Goal: Task Accomplishment & Management: Use online tool/utility

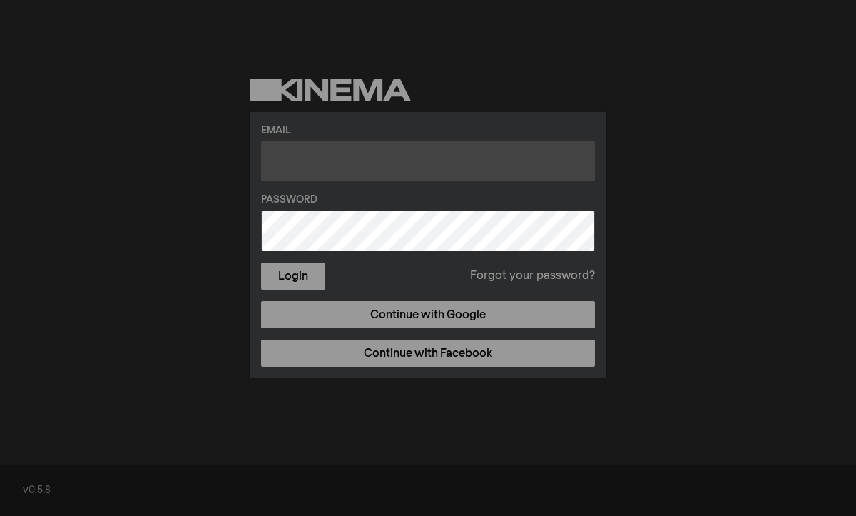
click at [317, 163] on input "text" at bounding box center [428, 161] width 334 height 40
type input "[PERSON_NAME][EMAIL_ADDRESS][DOMAIN_NAME]"
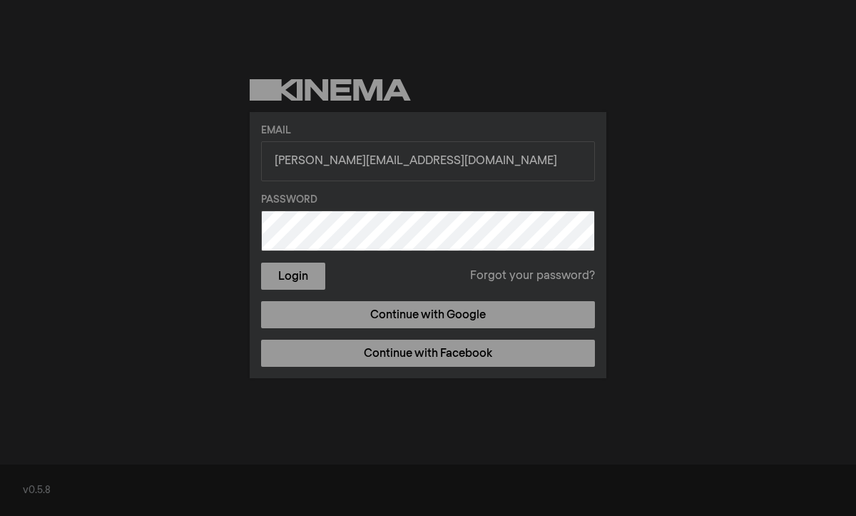
click at [261, 262] on button "Login" at bounding box center [293, 275] width 64 height 27
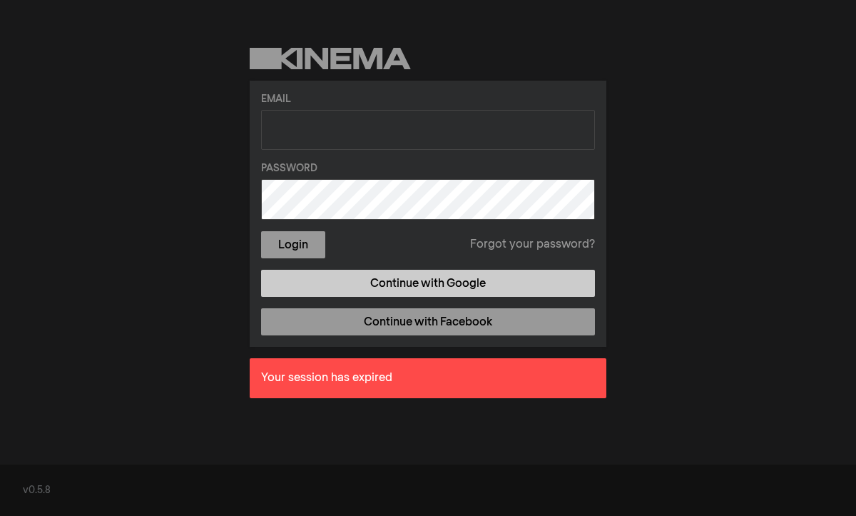
click at [382, 280] on link "Continue with Google" at bounding box center [428, 283] width 334 height 27
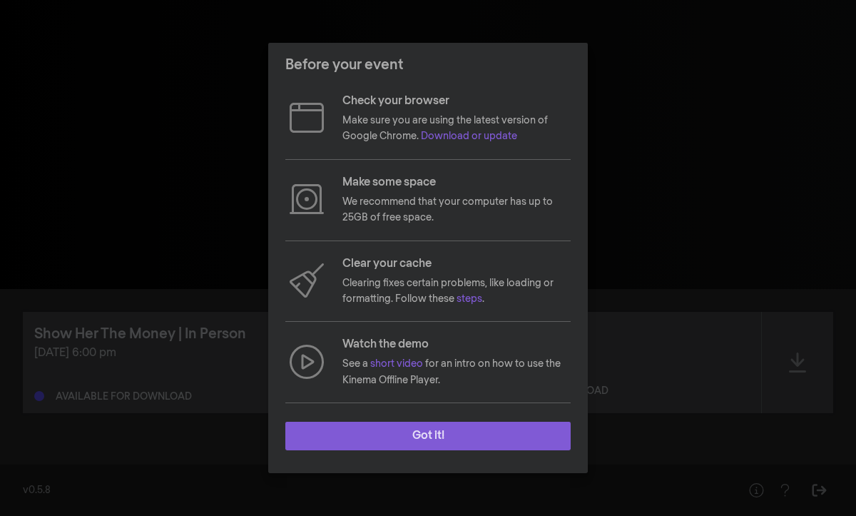
click at [460, 435] on button "Got it!" at bounding box center [427, 436] width 285 height 29
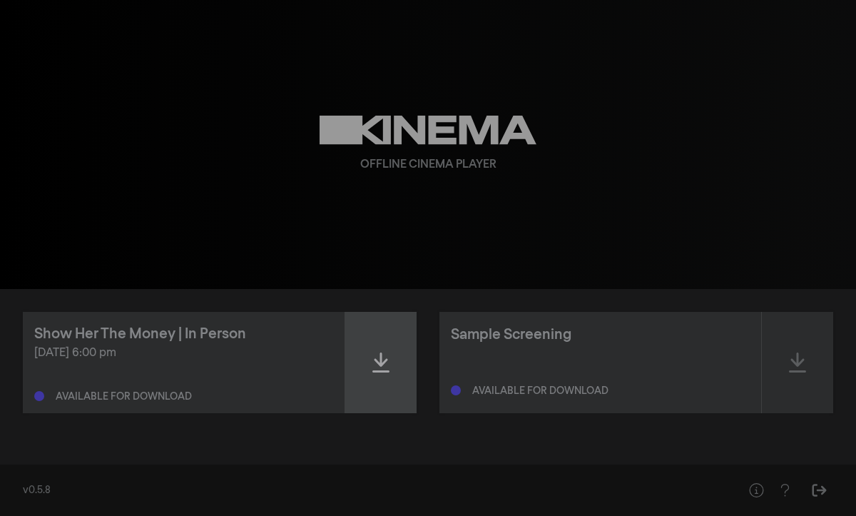
click at [382, 362] on icon at bounding box center [380, 362] width 17 height 20
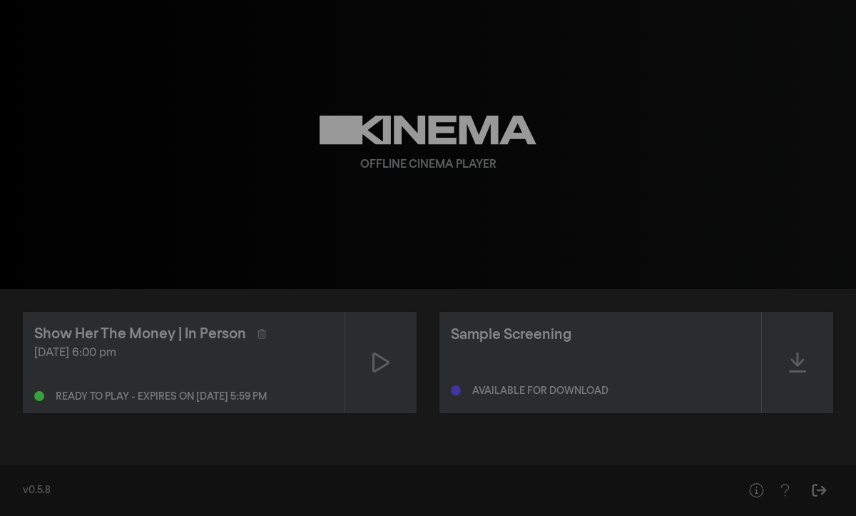
click at [406, 228] on div "Offline Cinema Player" at bounding box center [428, 144] width 514 height 289
click at [128, 105] on div "play_arrow 0:00 volume_up fullscreen settings closed_caption Captions Off setti…" at bounding box center [428, 144] width 856 height 289
click at [127, 153] on div "play_arrow 0:00 volume_up fullscreen settings closed_caption Captions Off setti…" at bounding box center [428, 144] width 856 height 289
